Goal: Task Accomplishment & Management: Complete application form

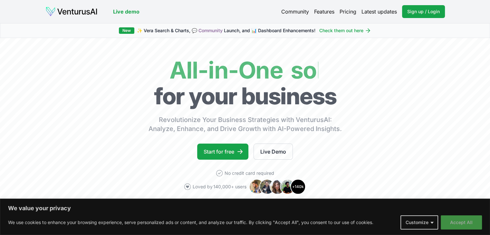
click at [455, 223] on button "Accept All" at bounding box center [460, 222] width 41 height 14
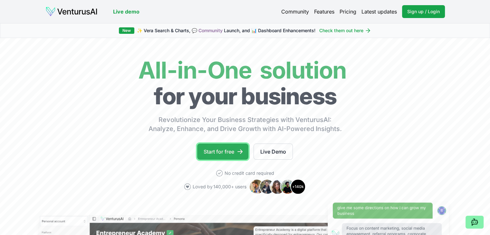
click at [236, 147] on link "Start for free" at bounding box center [222, 152] width 51 height 16
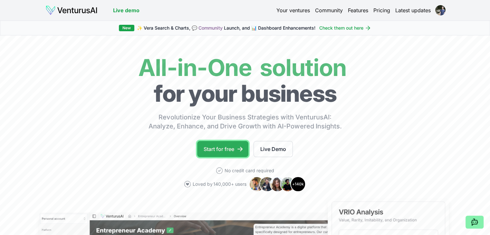
click at [230, 150] on link "Start for free" at bounding box center [222, 149] width 51 height 16
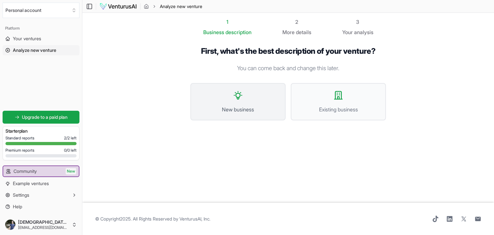
click at [239, 101] on button "New business" at bounding box center [238, 101] width 95 height 37
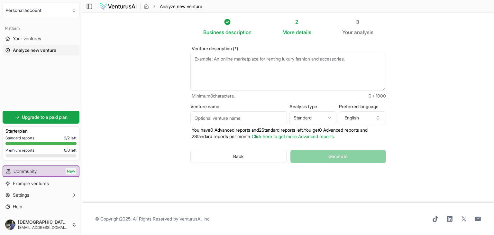
click at [225, 60] on textarea "Venture description (*)" at bounding box center [289, 72] width 196 height 38
click at [239, 118] on input "Venture name" at bounding box center [239, 117] width 97 height 13
click at [304, 117] on html "We value your privacy We use cookies to enhance your browsing experience, serve…" at bounding box center [247, 117] width 494 height 235
click at [303, 117] on html "We value your privacy We use cookies to enhance your browsing experience, serve…" at bounding box center [247, 117] width 494 height 235
click at [359, 117] on button "English" at bounding box center [362, 117] width 47 height 13
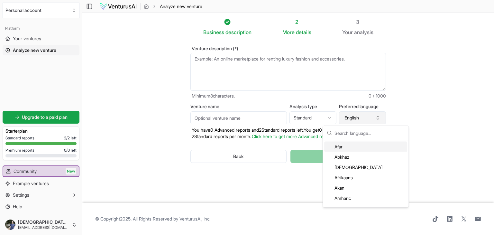
click at [359, 117] on button "English" at bounding box center [362, 117] width 47 height 13
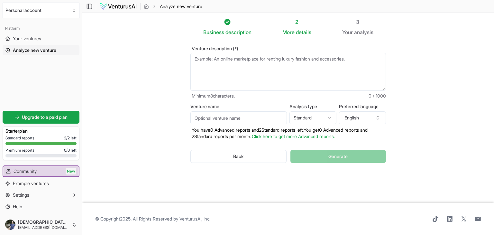
click at [183, 64] on div "Venture description (*) Minimum 8 characters. 0 / 1000 Venture name Analysis ty…" at bounding box center [288, 109] width 216 height 147
